Goal: Task Accomplishment & Management: Complete application form

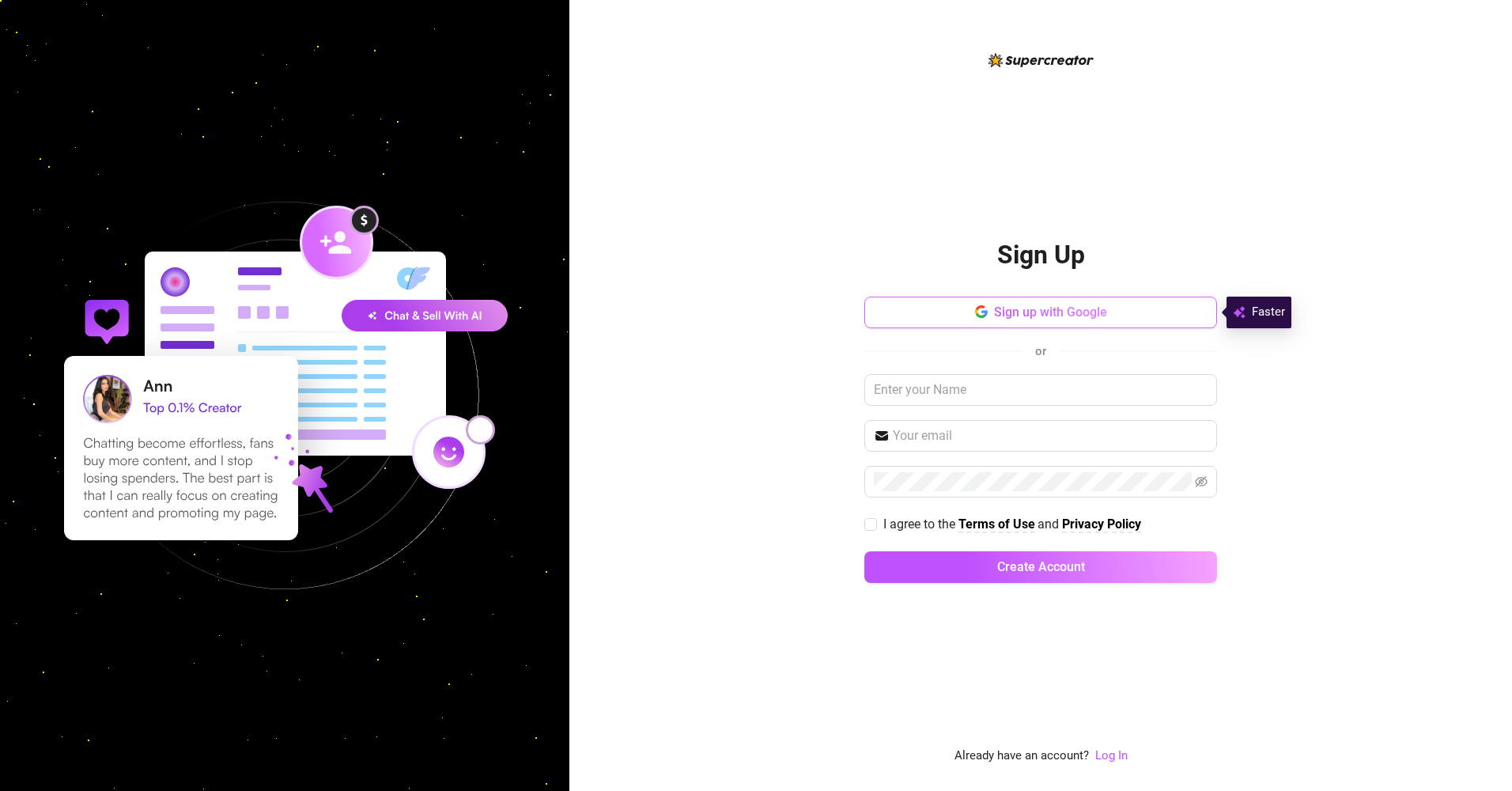
click at [1112, 325] on button "Sign up with Google" at bounding box center [1040, 312] width 352 height 32
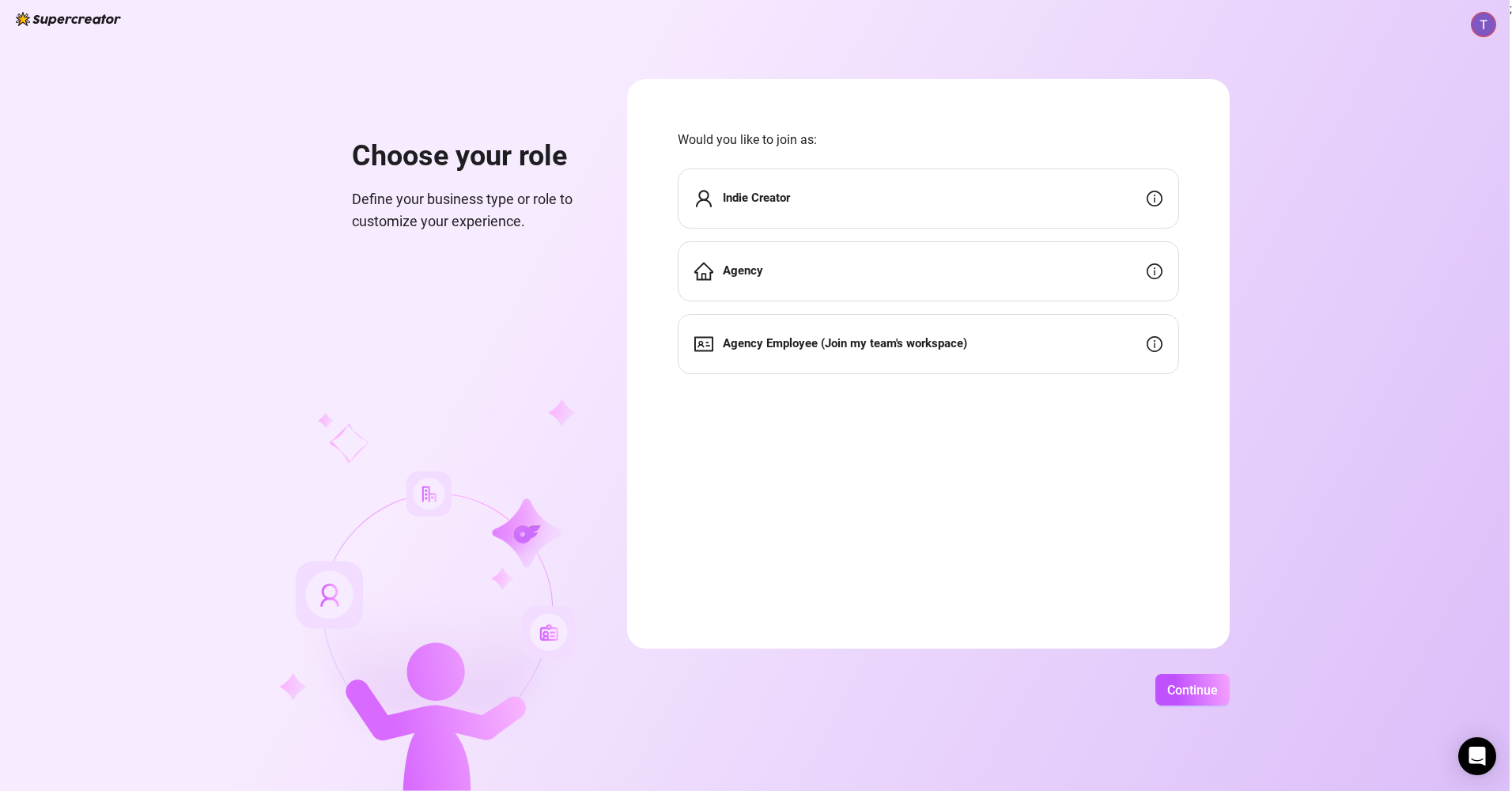
click at [1042, 196] on div "Indie Creator" at bounding box center [928, 198] width 501 height 60
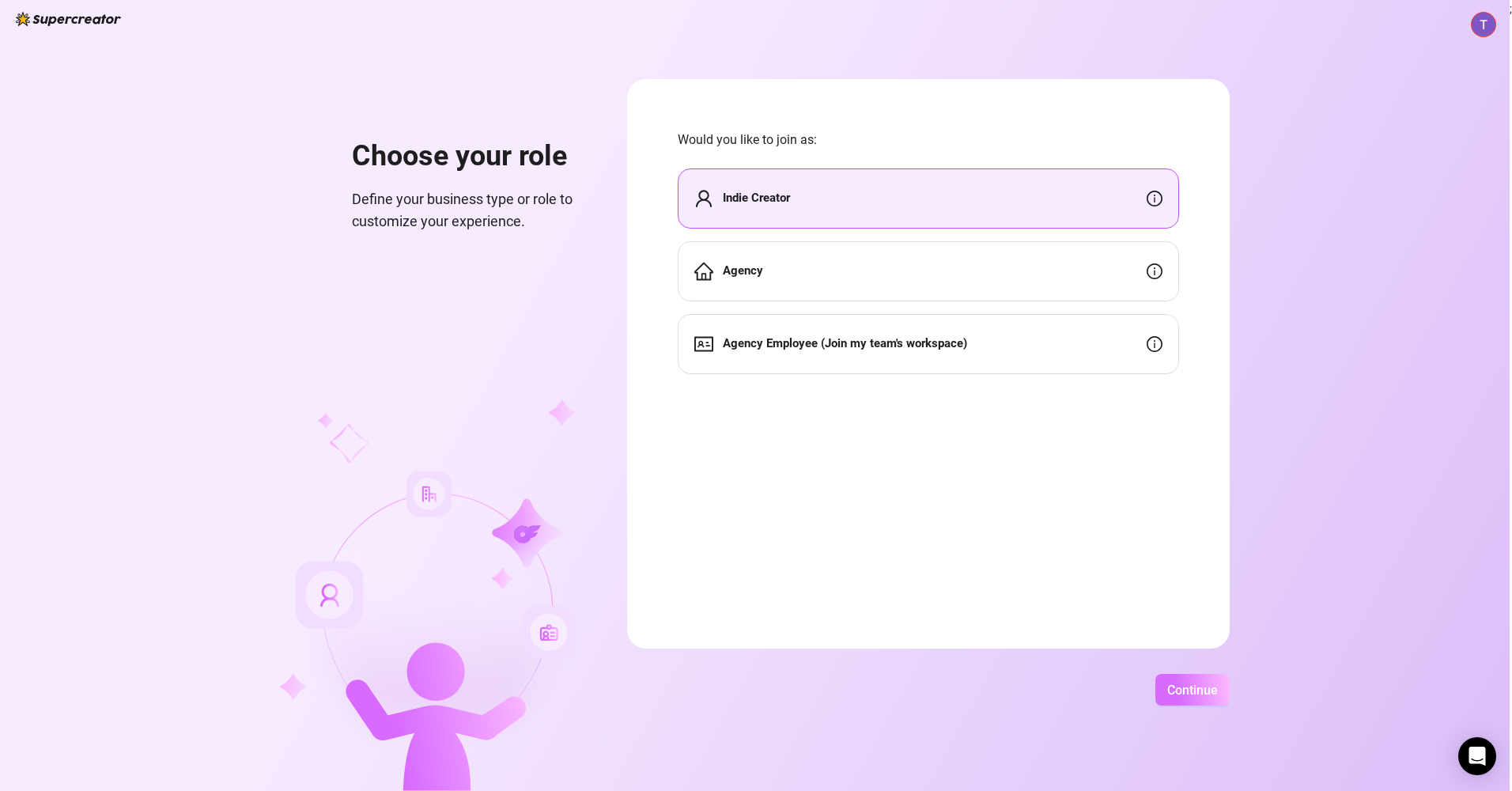
click at [1186, 682] on span "Continue" at bounding box center [1192, 690] width 51 height 15
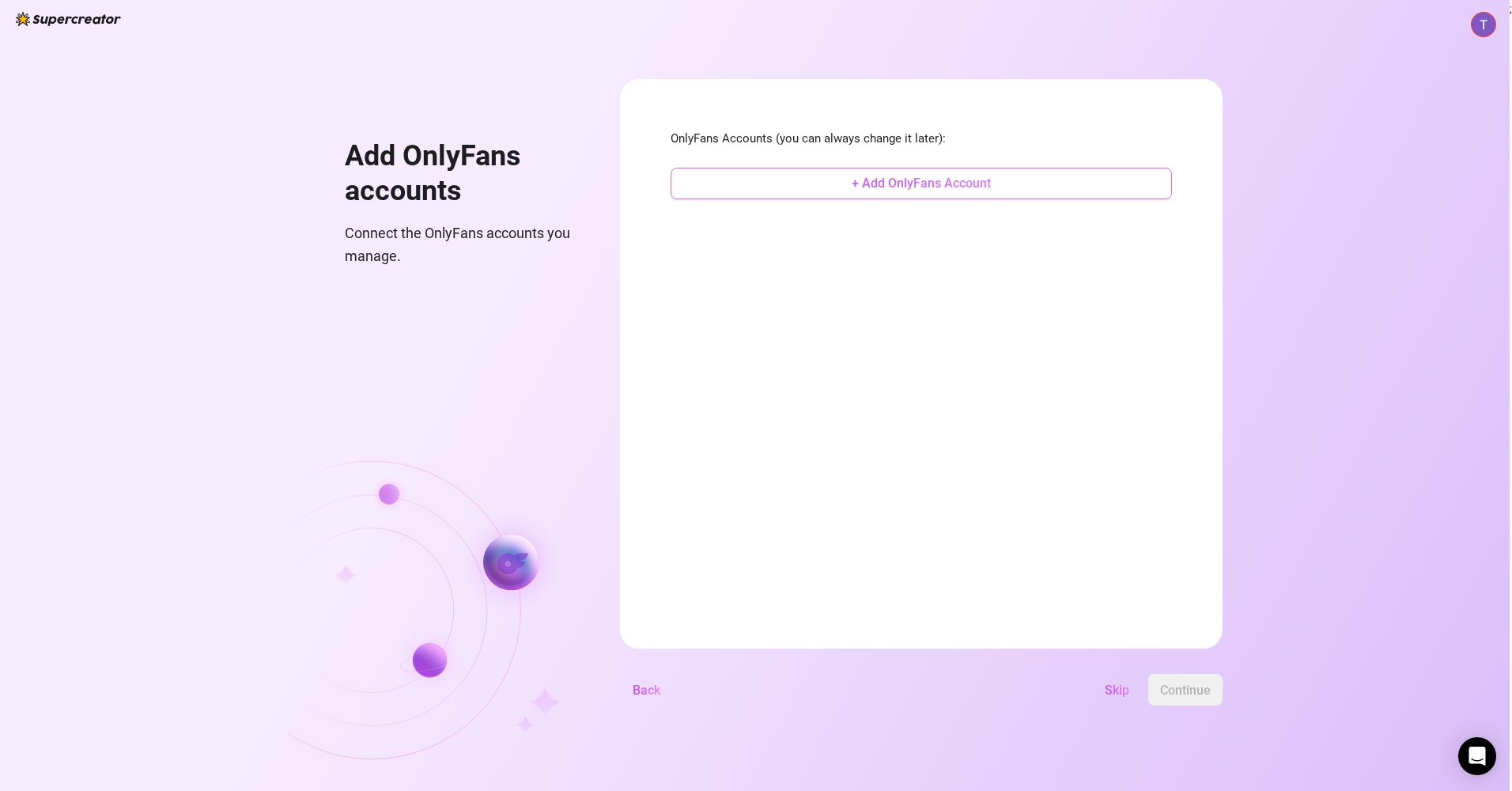
click at [936, 186] on span "+ Add OnlyFans Account" at bounding box center [921, 183] width 140 height 15
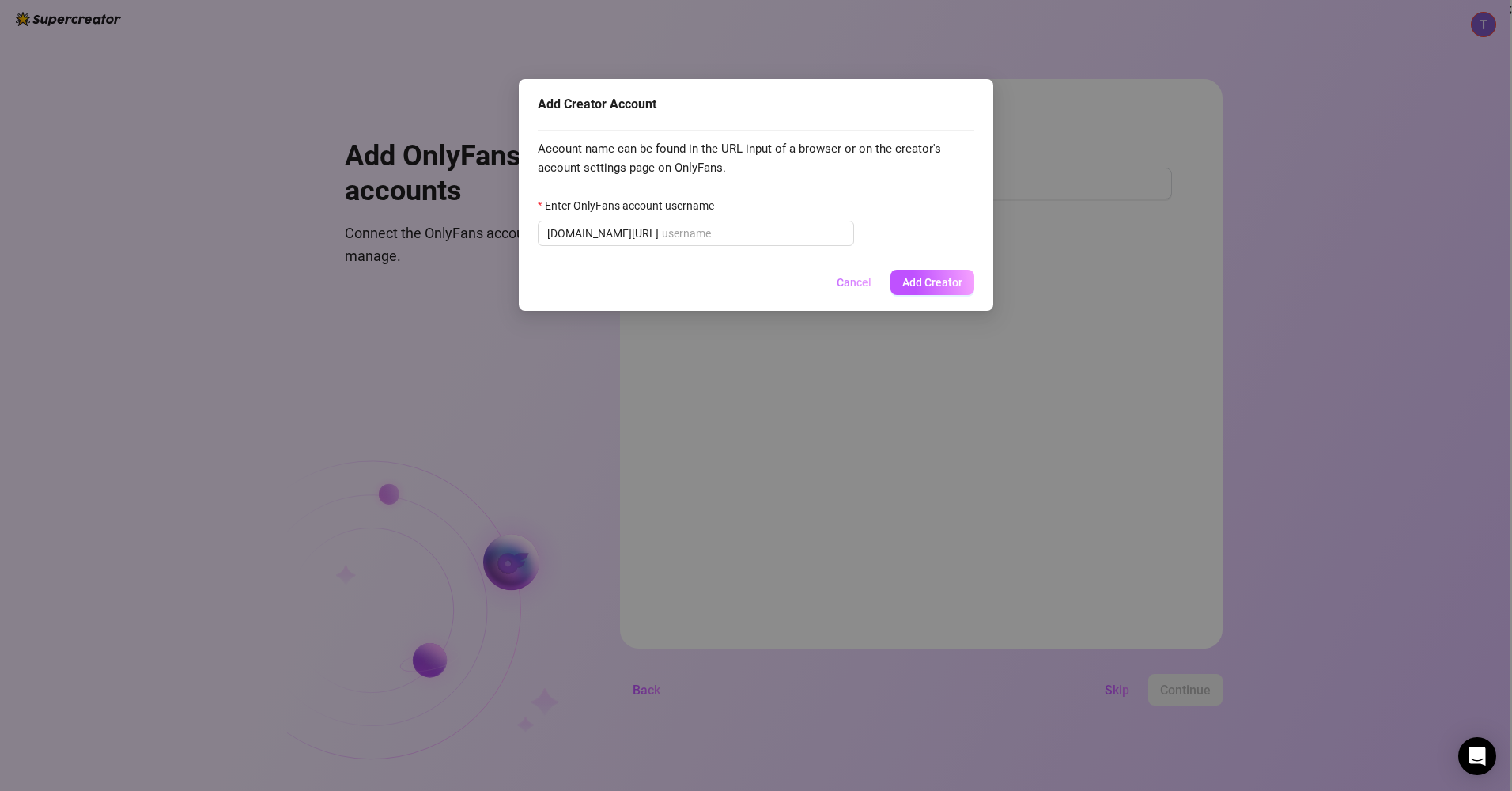
click at [837, 276] on button "Cancel" at bounding box center [853, 283] width 60 height 25
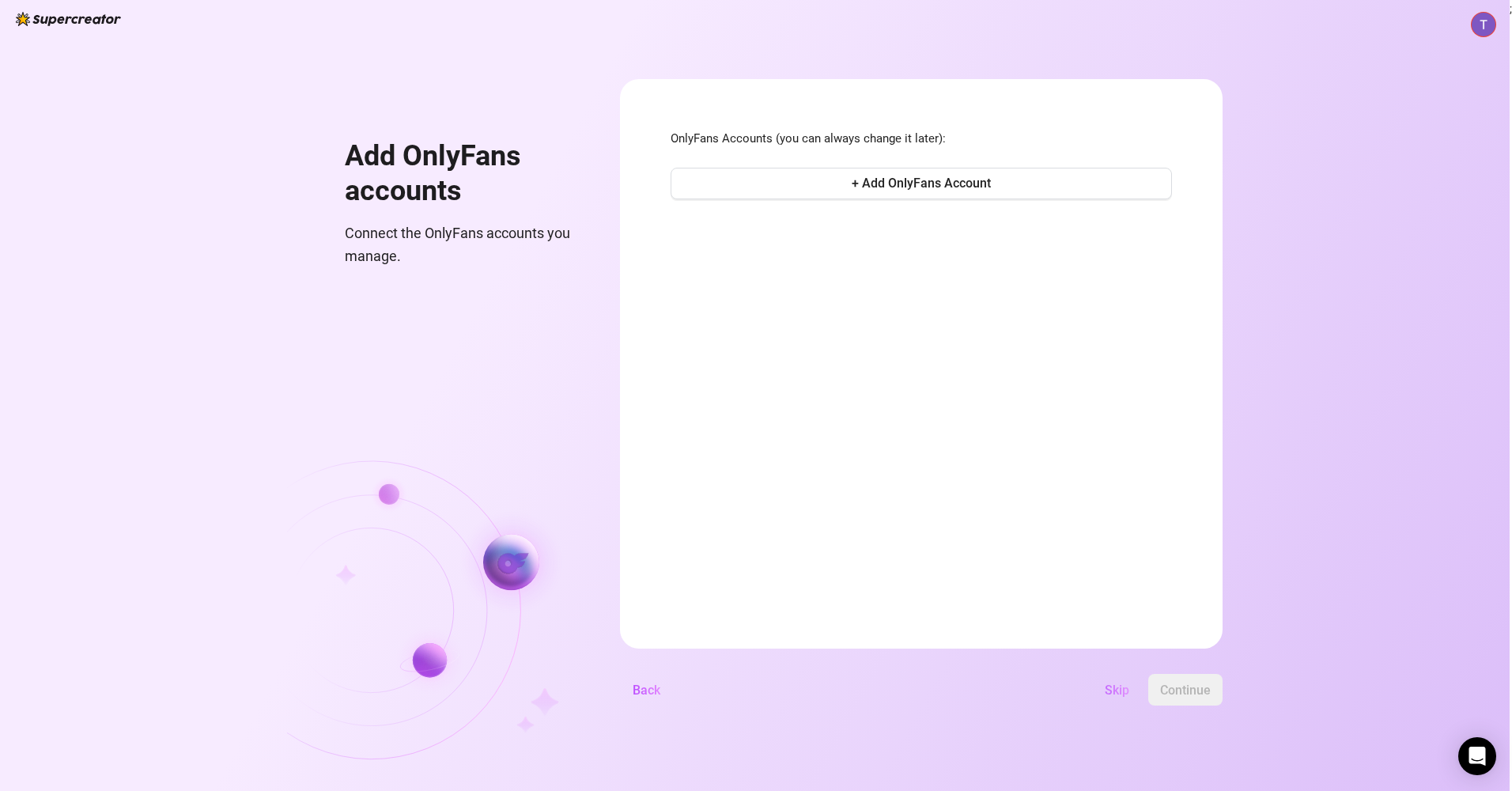
click at [1122, 694] on span "Skip" at bounding box center [1116, 690] width 24 height 15
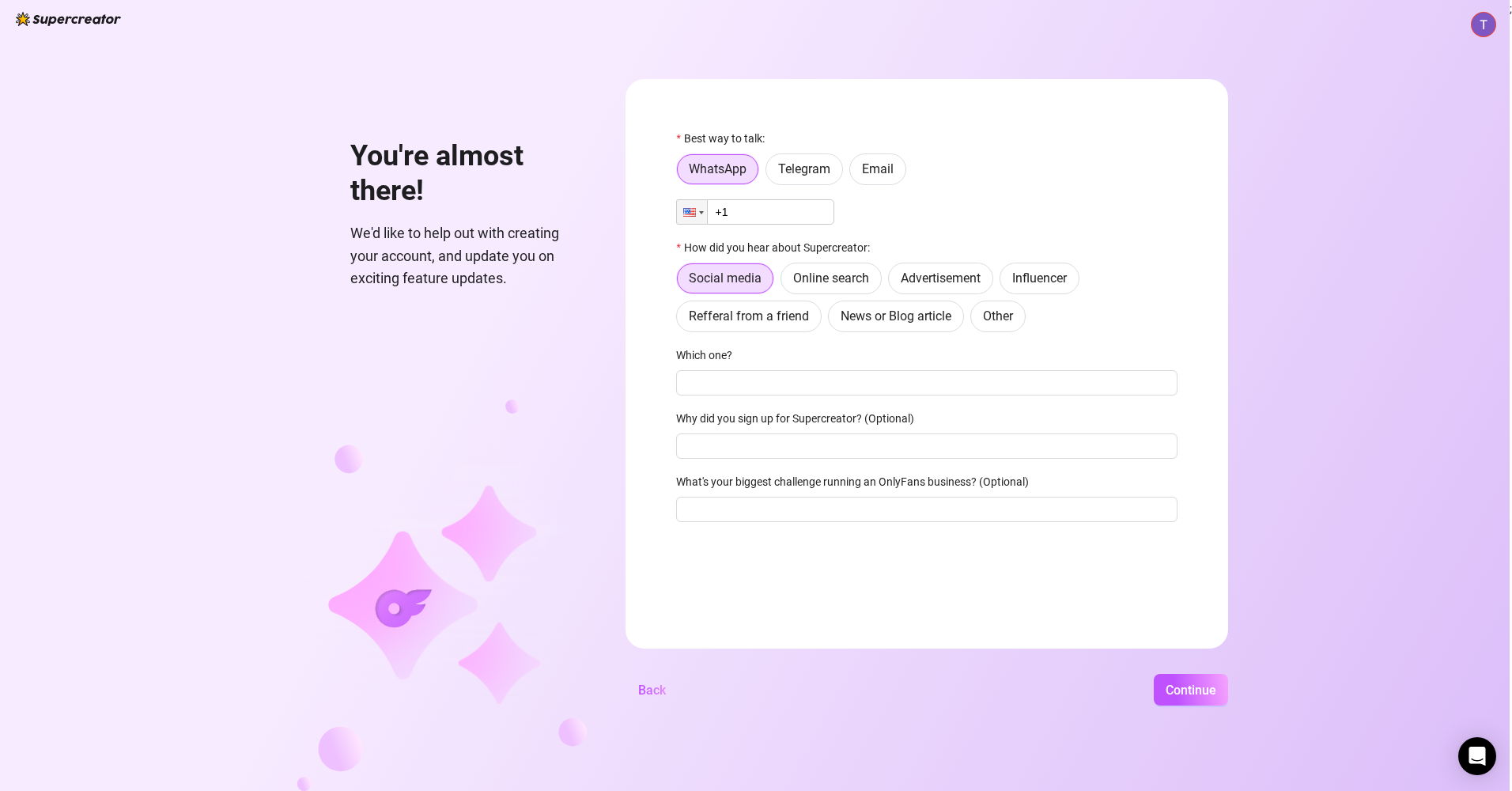
click at [762, 209] on input "+1" at bounding box center [755, 212] width 159 height 25
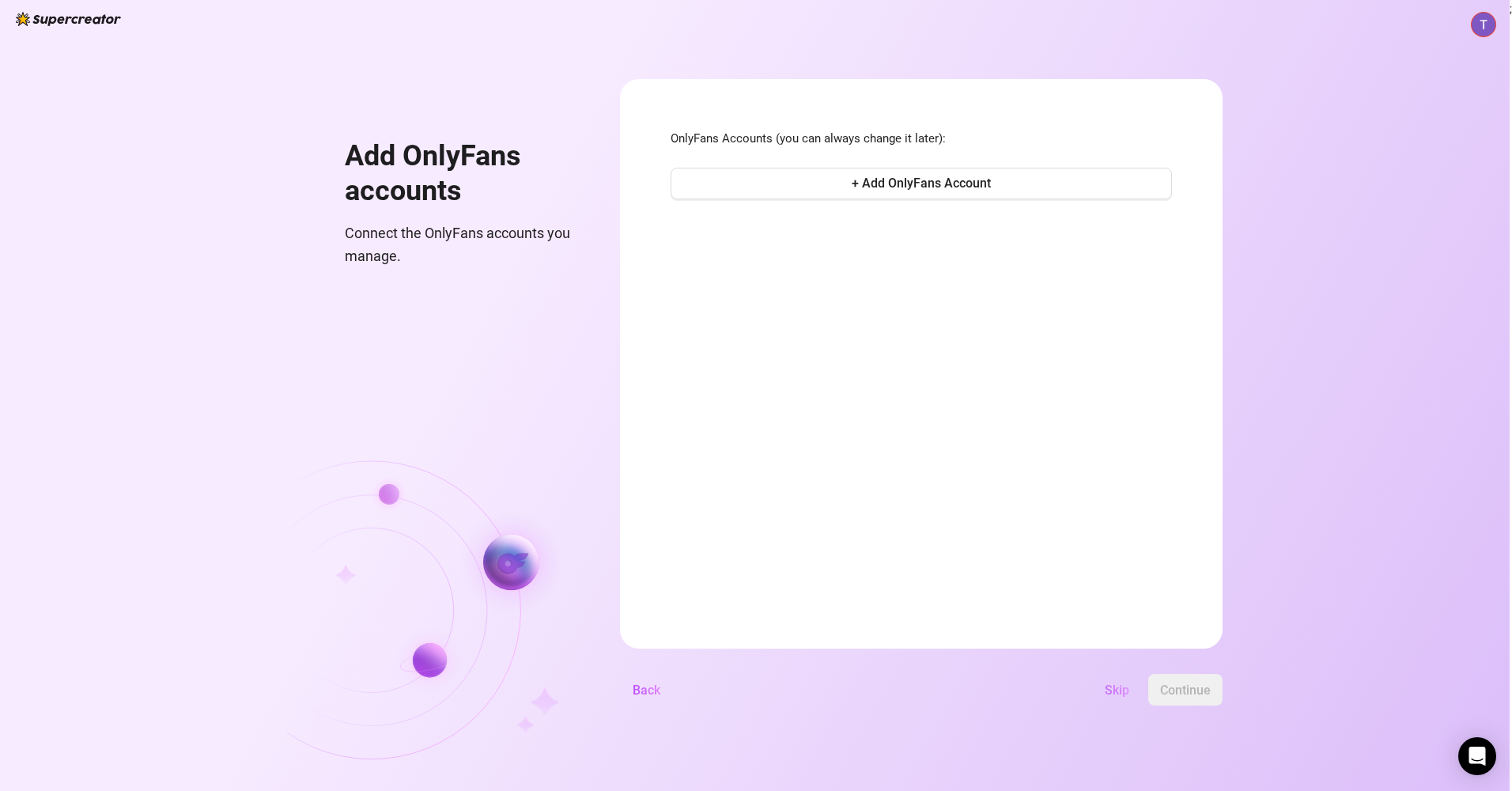
click at [1113, 687] on span "Skip" at bounding box center [1116, 690] width 24 height 15
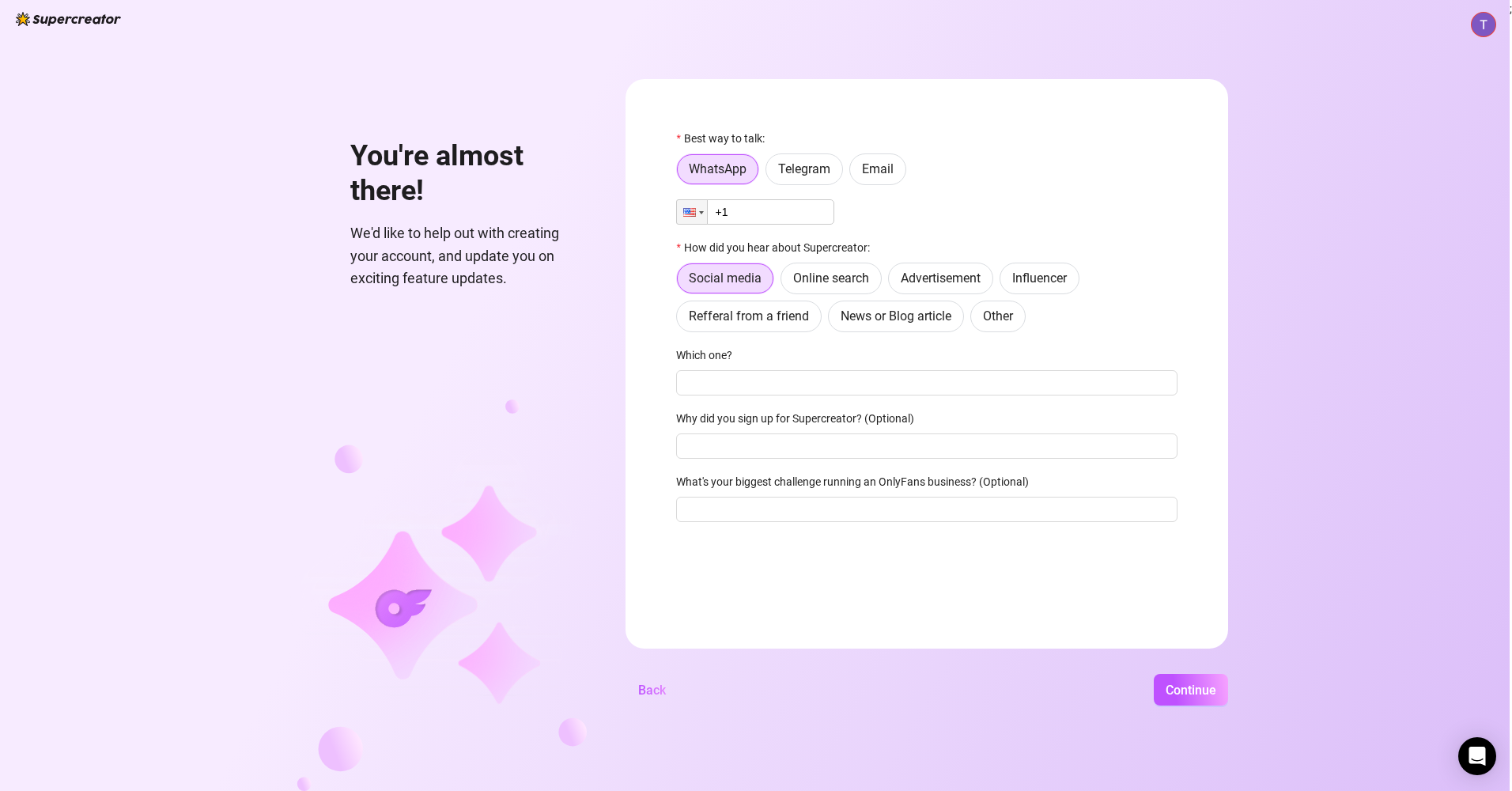
click at [756, 215] on input "+1" at bounding box center [755, 212] width 159 height 25
click at [818, 162] on span "Telegram" at bounding box center [804, 169] width 53 height 15
click at [770, 173] on input "Telegram" at bounding box center [770, 173] width 0 height 0
click at [898, 159] on label "Email" at bounding box center [877, 169] width 57 height 32
click at [854, 173] on input "Email" at bounding box center [854, 173] width 0 height 0
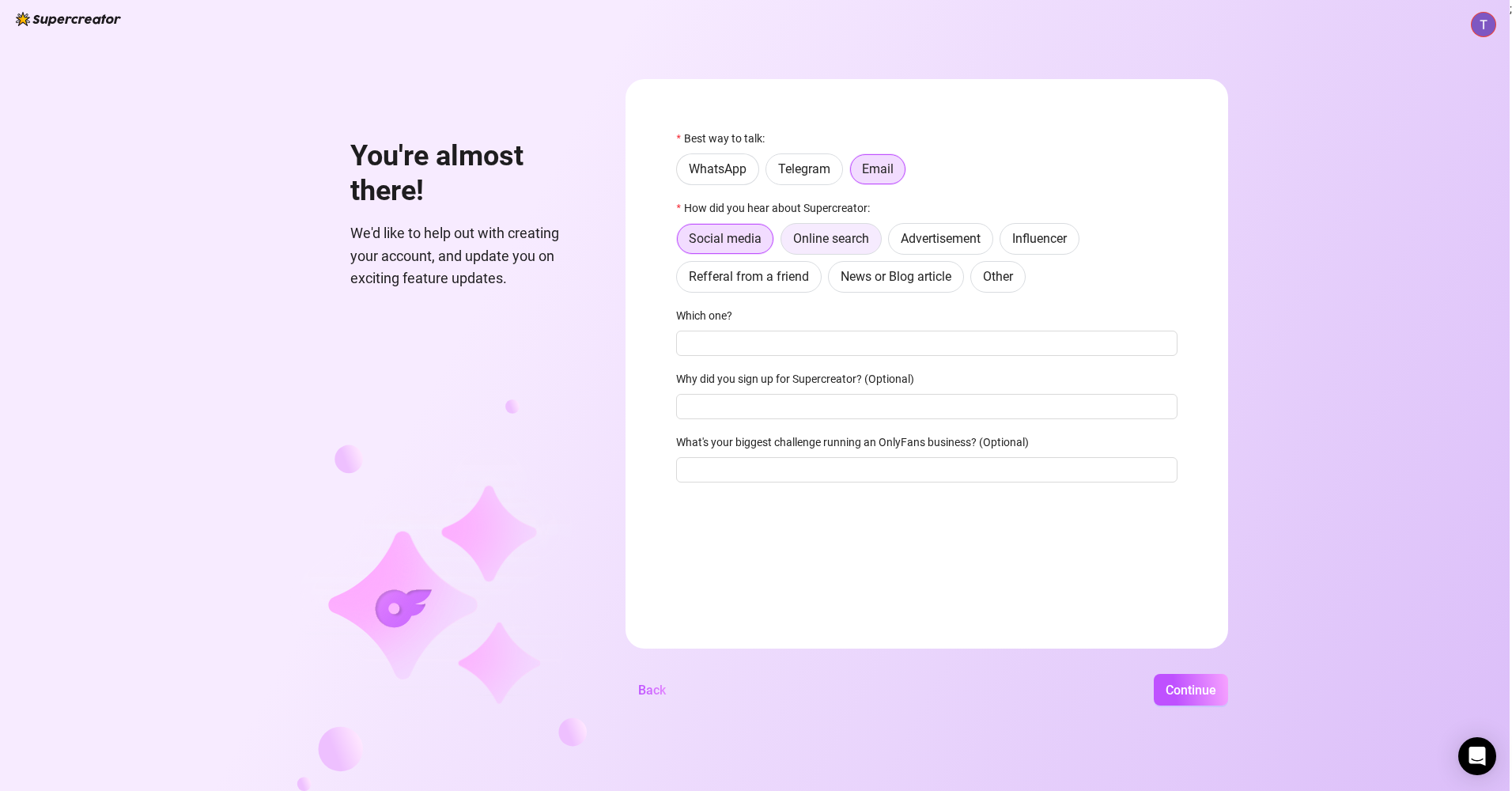
click at [823, 245] on span "Online search" at bounding box center [831, 238] width 76 height 15
click at [785, 243] on input "Online search" at bounding box center [785, 243] width 0 height 0
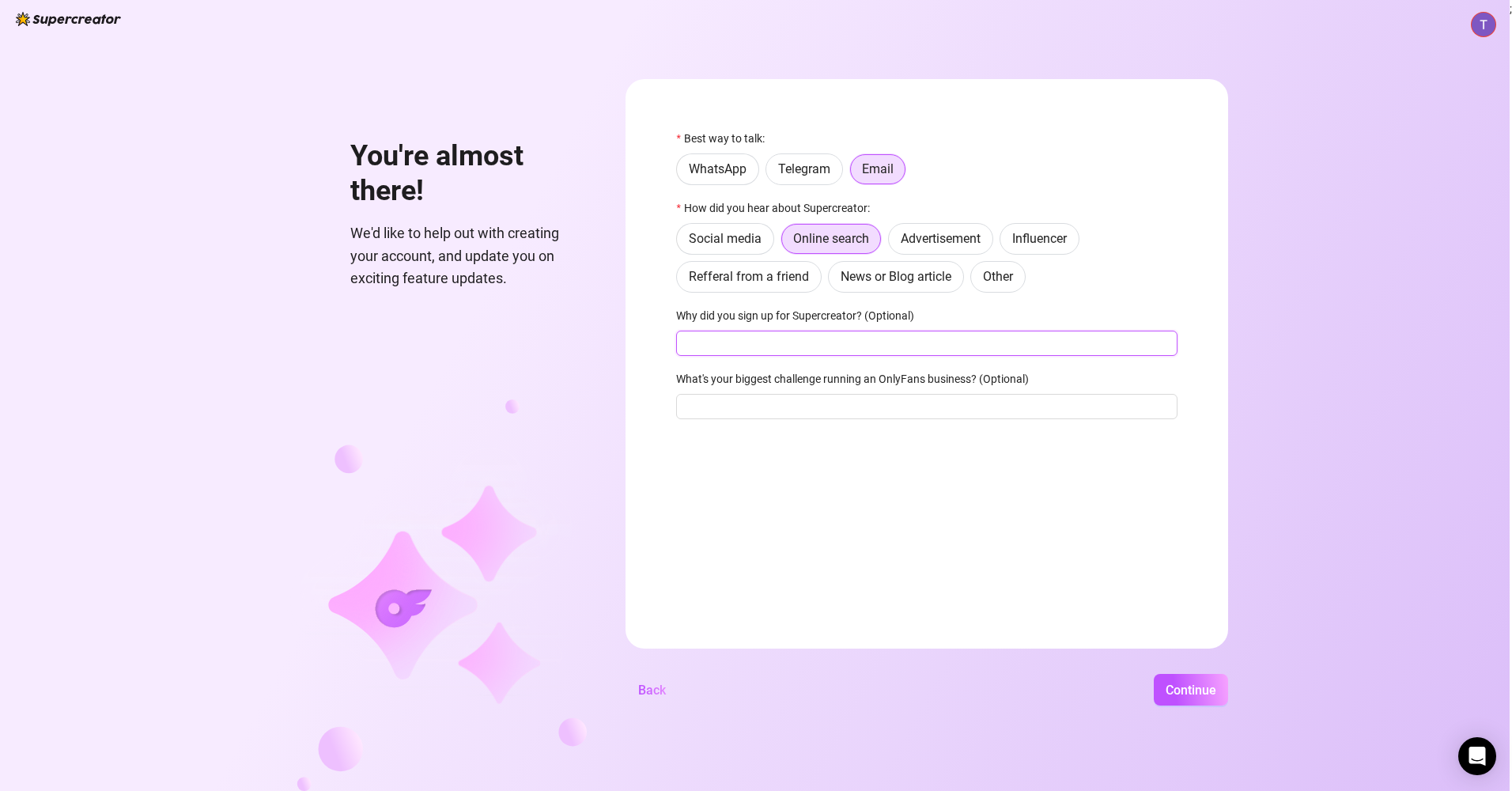
click at [786, 345] on input "Why did you sign up for Supercreator? (Optional)" at bounding box center [926, 343] width 501 height 25
type input "only fans"
click at [720, 411] on input "What's your biggest challenge running an OnlyFans business? (Optional)" at bounding box center [926, 407] width 501 height 25
click at [1197, 690] on span "Continue" at bounding box center [1191, 690] width 51 height 15
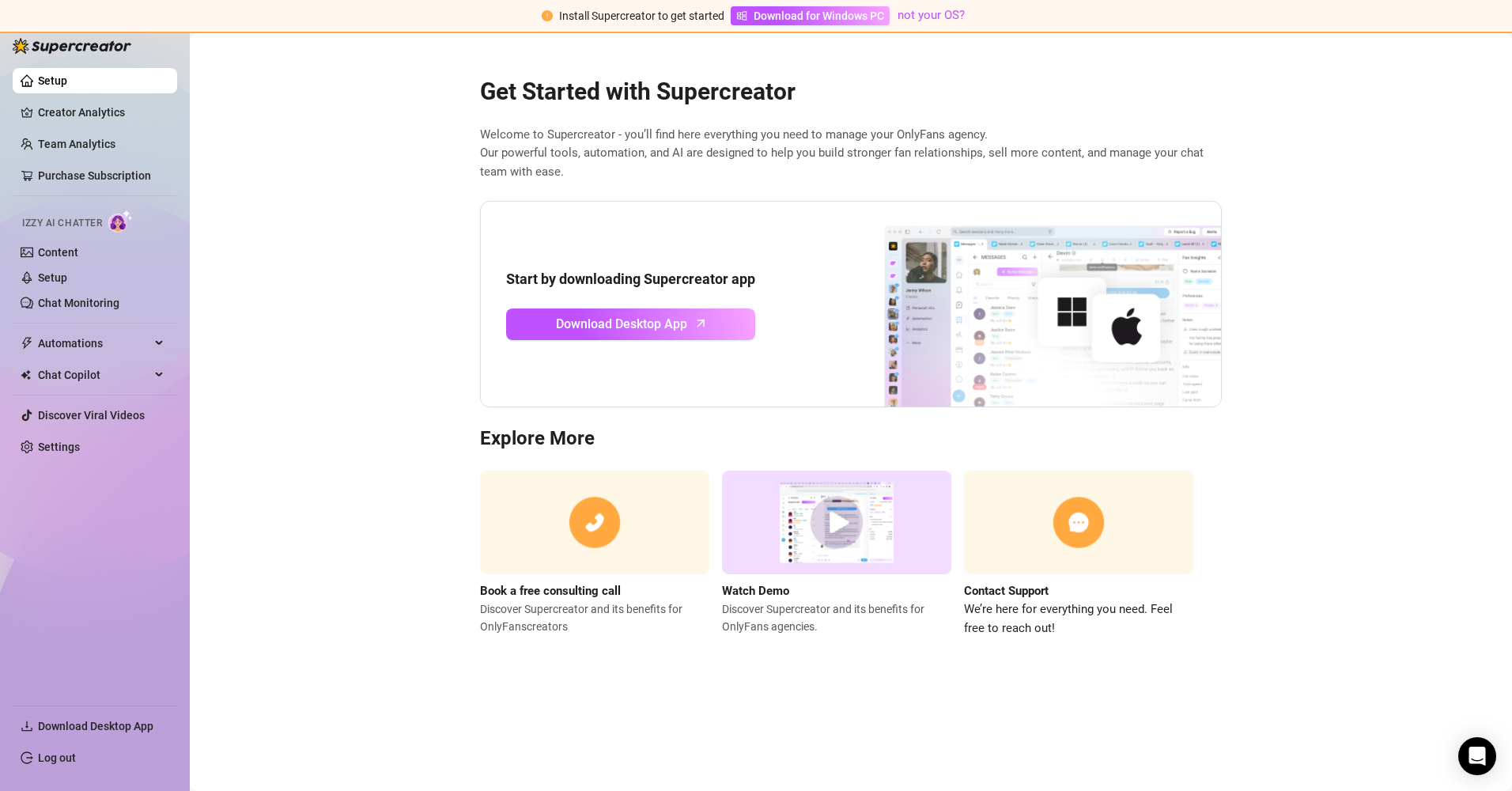
click at [849, 513] on img at bounding box center [836, 522] width 229 height 103
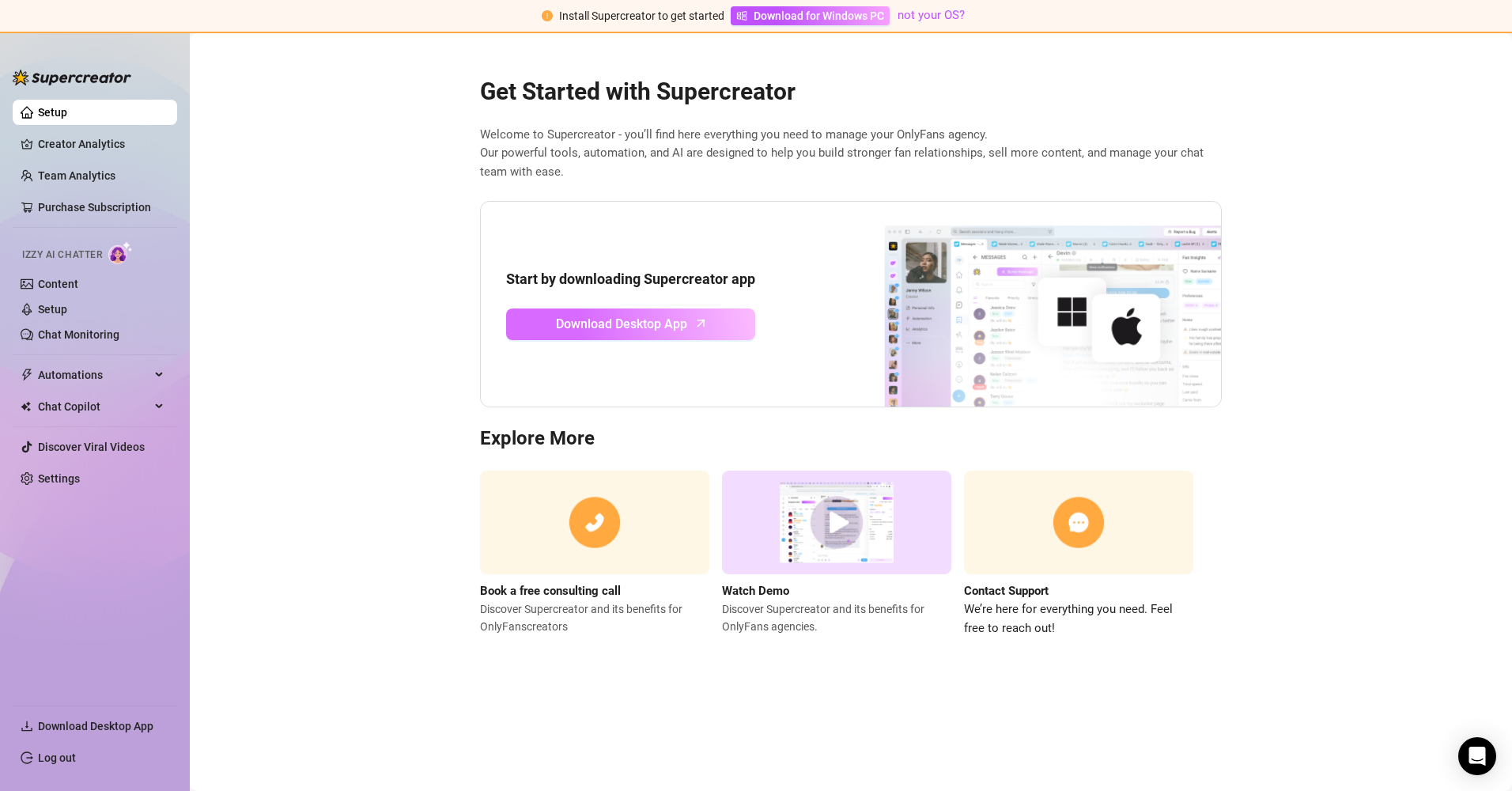
click at [696, 323] on icon "arrow-up" at bounding box center [701, 323] width 18 height 18
